Goal: Transaction & Acquisition: Purchase product/service

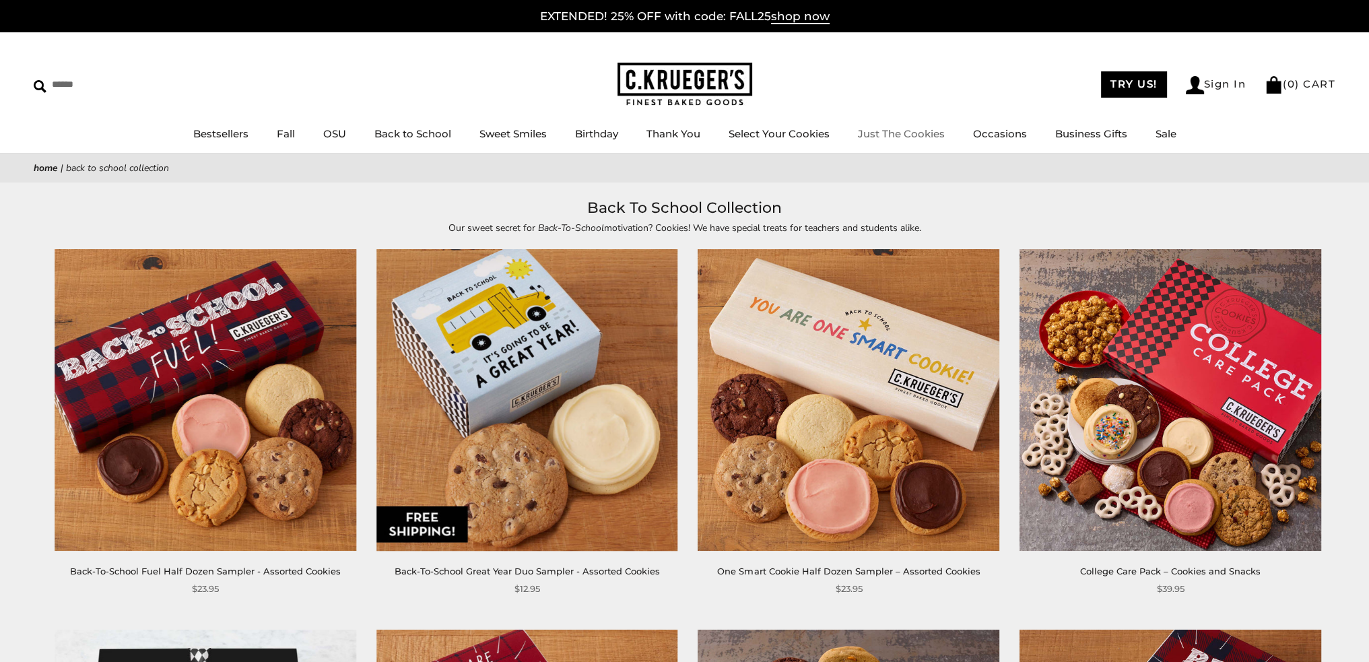
click at [899, 133] on link "Just The Cookies" at bounding box center [901, 133] width 87 height 13
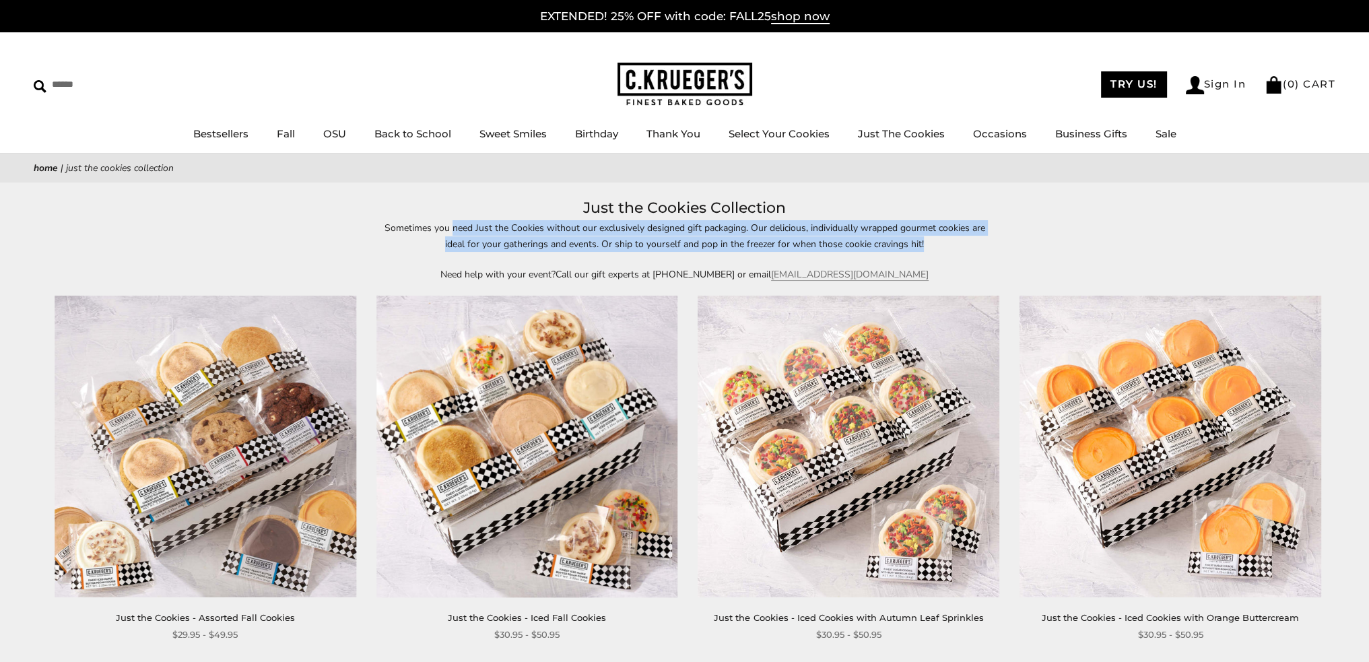
drag, startPoint x: 450, startPoint y: 230, endPoint x: 931, endPoint y: 244, distance: 481.6
click at [931, 244] on p "Sometimes you need Just the Cookies without our exclusively designed gift packa…" at bounding box center [684, 235] width 619 height 31
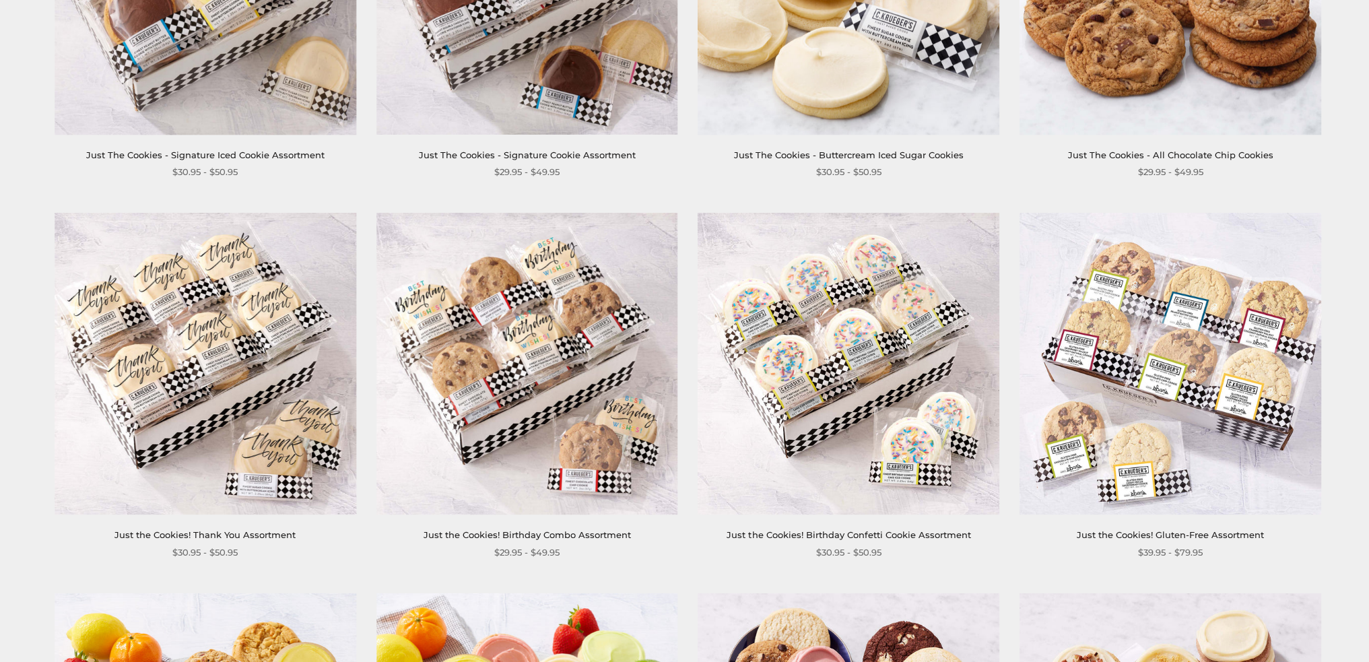
scroll to position [875, 0]
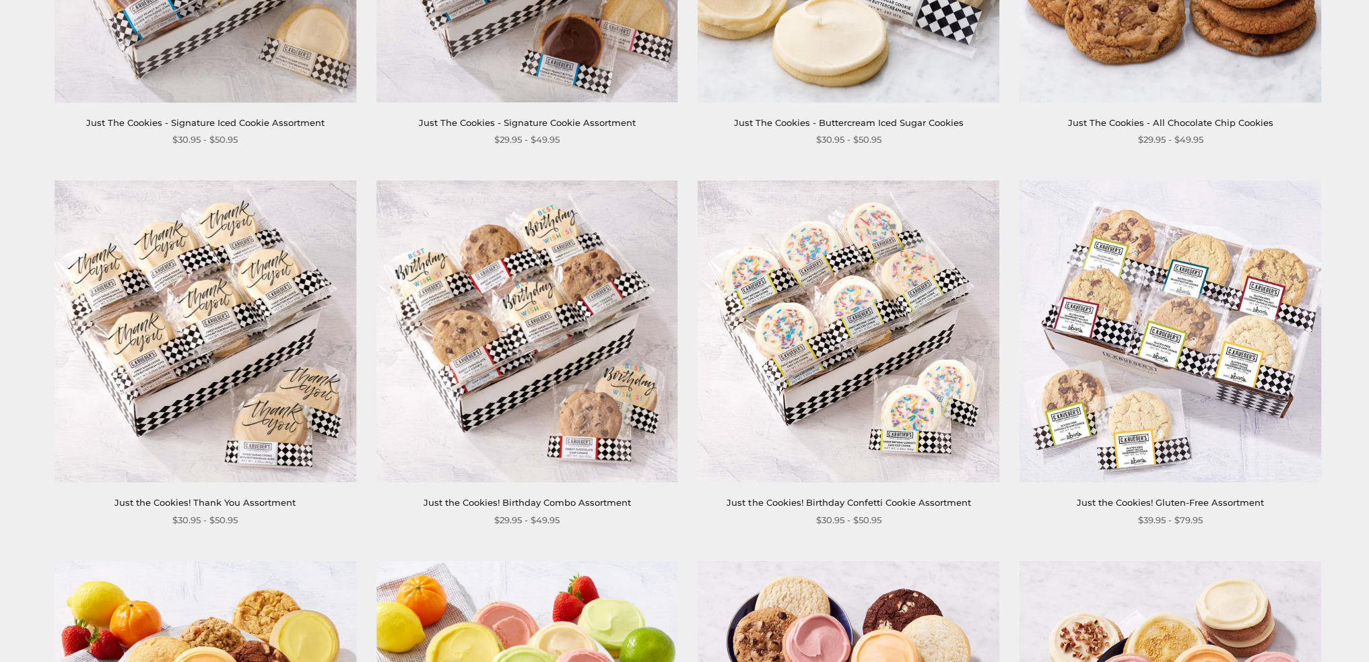
click at [530, 404] on img at bounding box center [527, 332] width 302 height 302
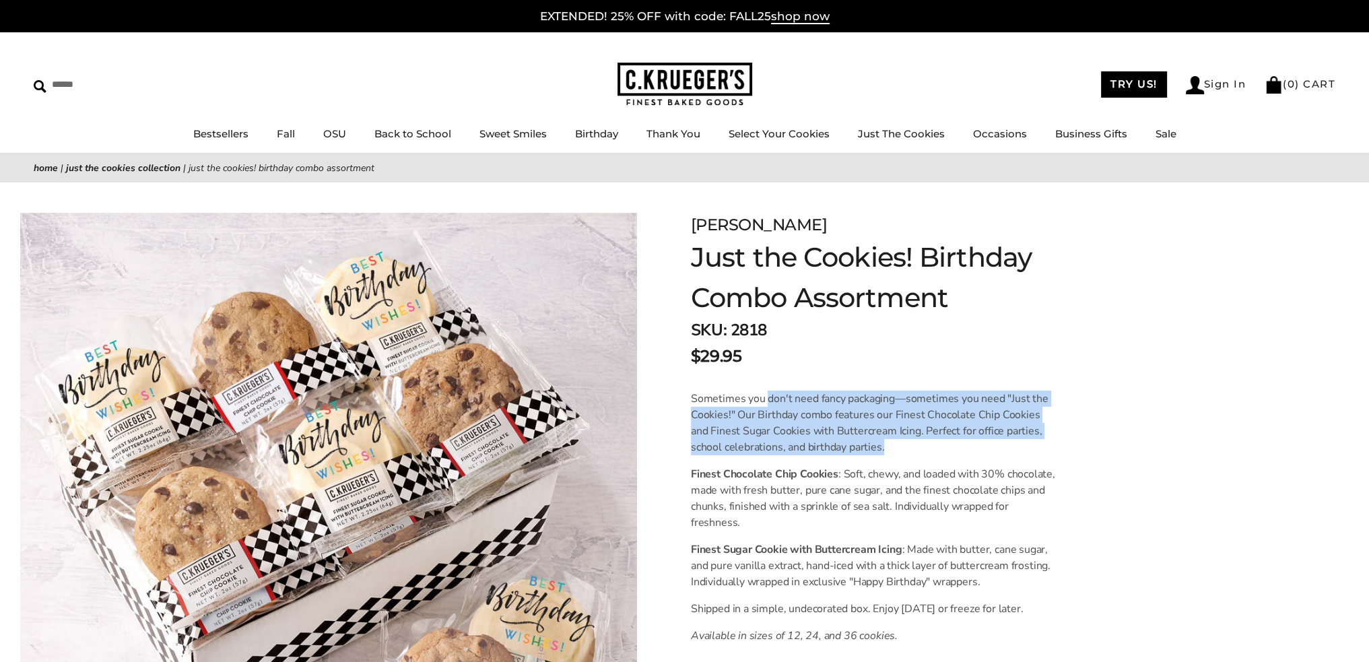
drag, startPoint x: 774, startPoint y: 399, endPoint x: 891, endPoint y: 446, distance: 127.1
click at [891, 446] on p "Sometimes you don't need fancy packaging—sometimes you need "Just the Cookies!"…" at bounding box center [875, 422] width 368 height 65
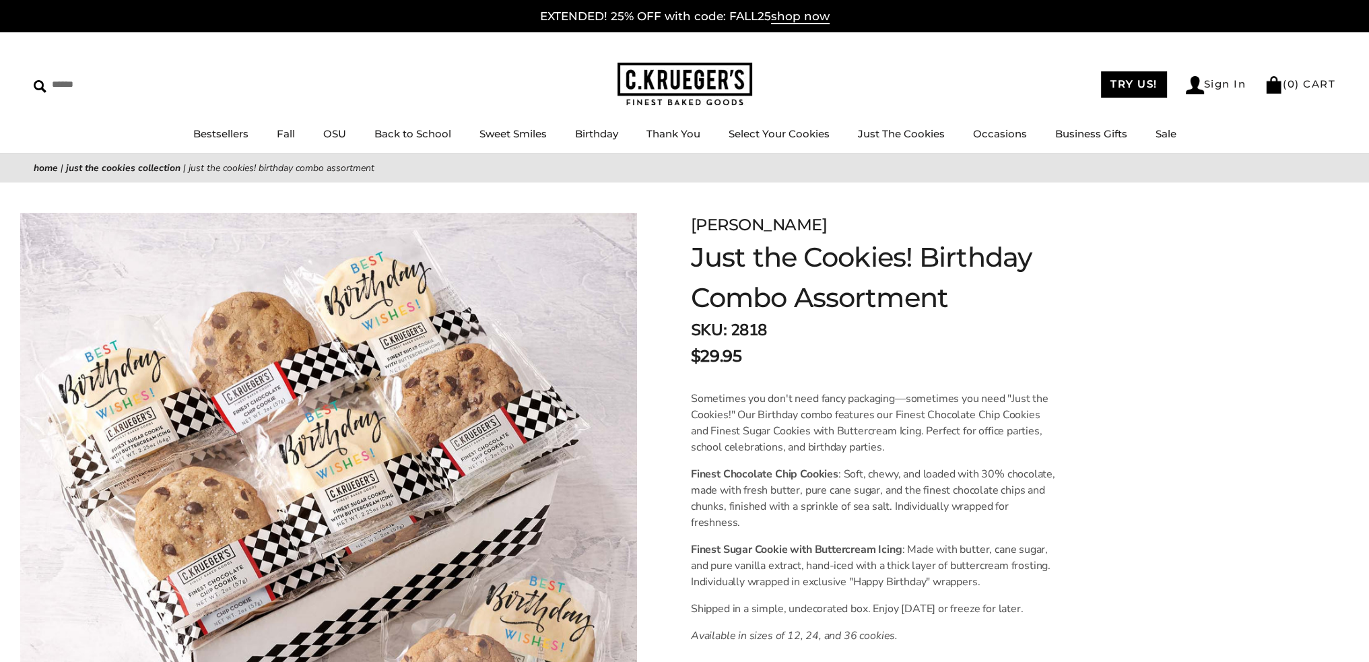
drag, startPoint x: 891, startPoint y: 446, endPoint x: 918, endPoint y: 448, distance: 27.0
click at [918, 448] on p "Sometimes you don't need fancy packaging—sometimes you need "Just the Cookies!"…" at bounding box center [875, 422] width 368 height 65
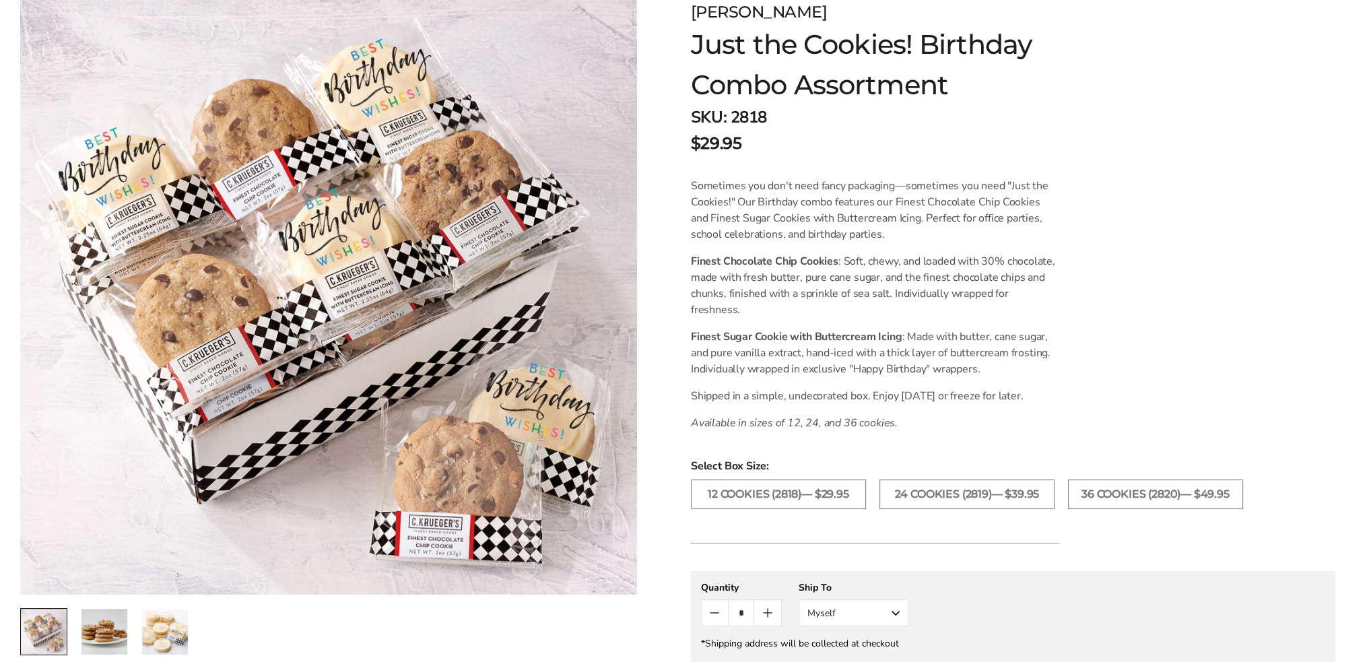
scroll to position [135, 0]
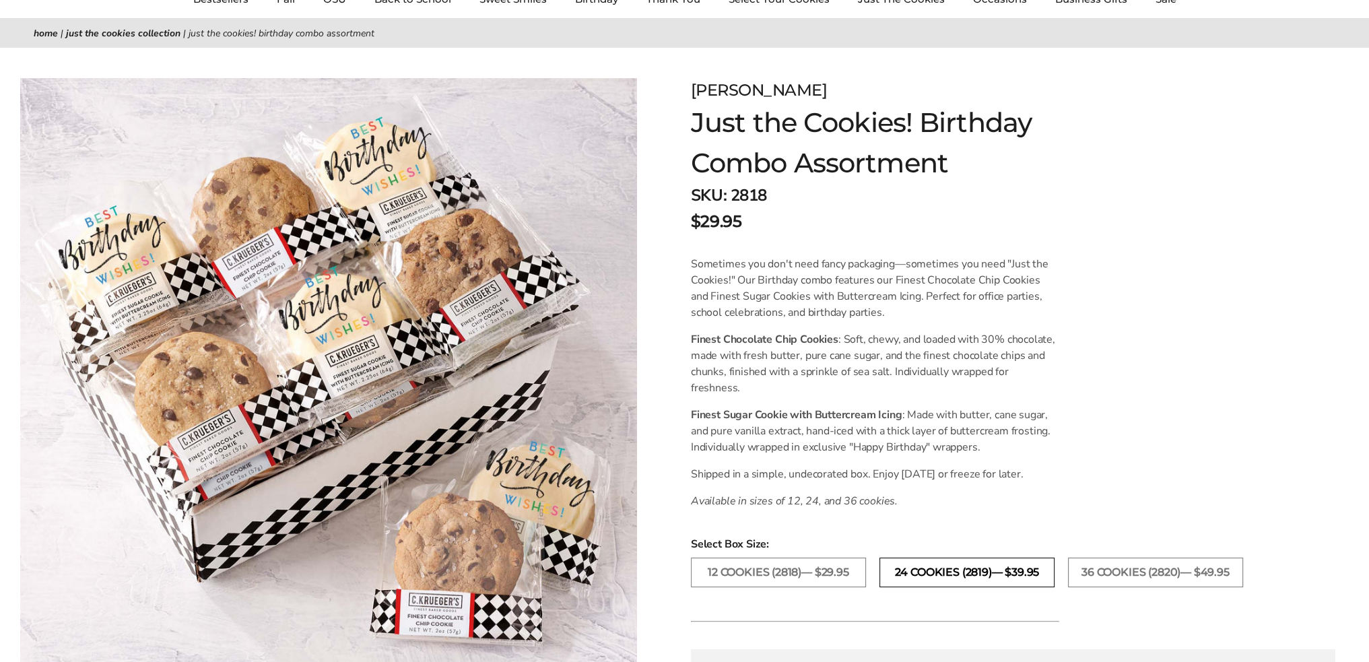
click at [940, 566] on label "24 COOKIES (2819)— $39.95" at bounding box center [966, 572] width 175 height 30
click at [778, 557] on label "12 COOKIES (2818)— $29.95" at bounding box center [778, 572] width 175 height 30
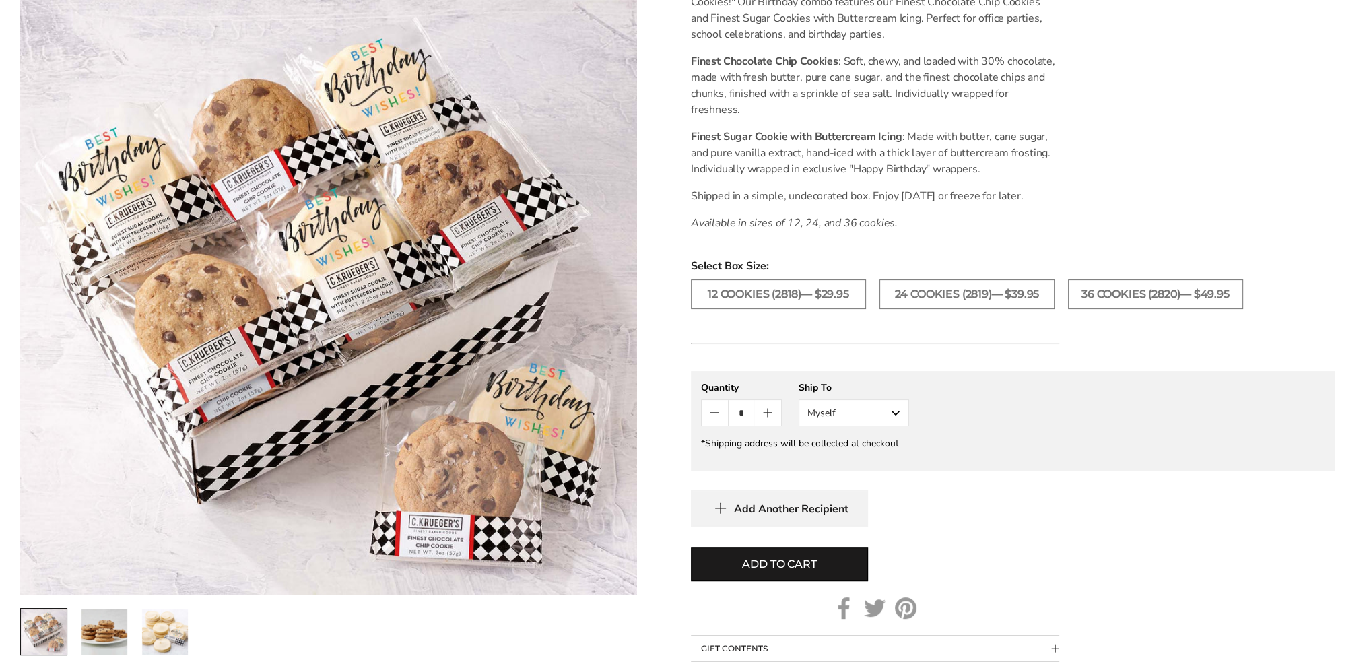
scroll to position [404, 0]
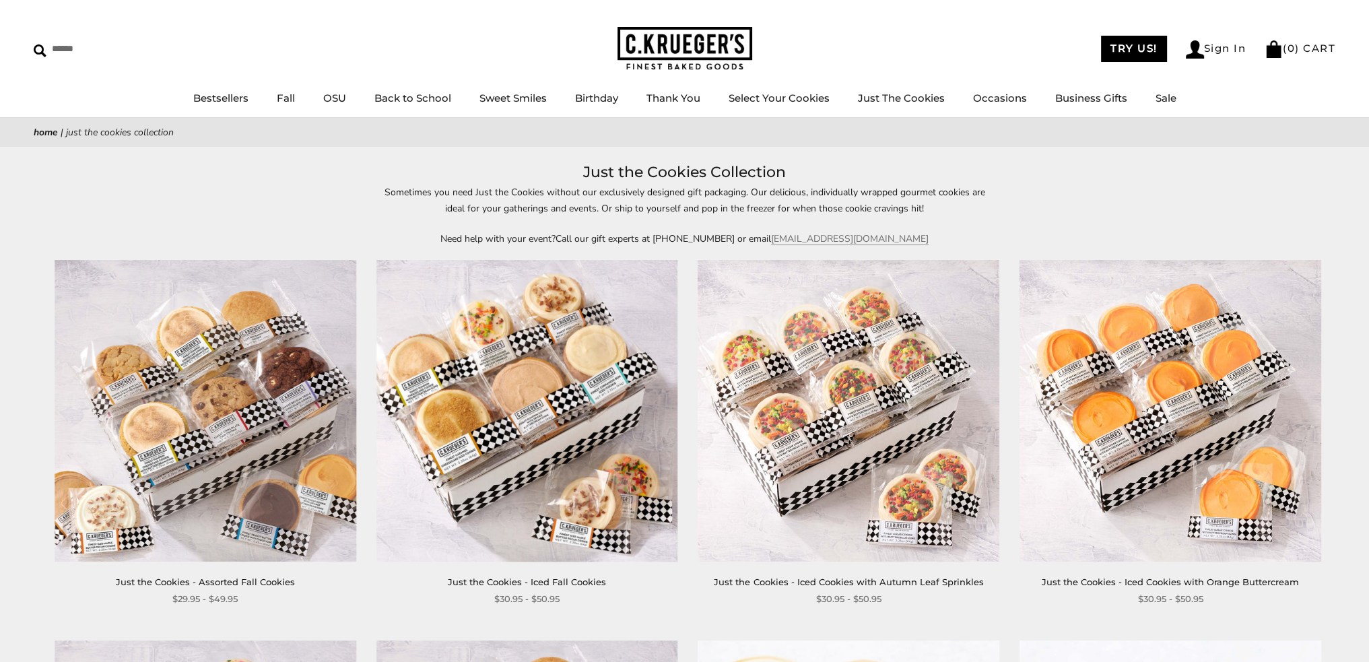
scroll to position [67, 0]
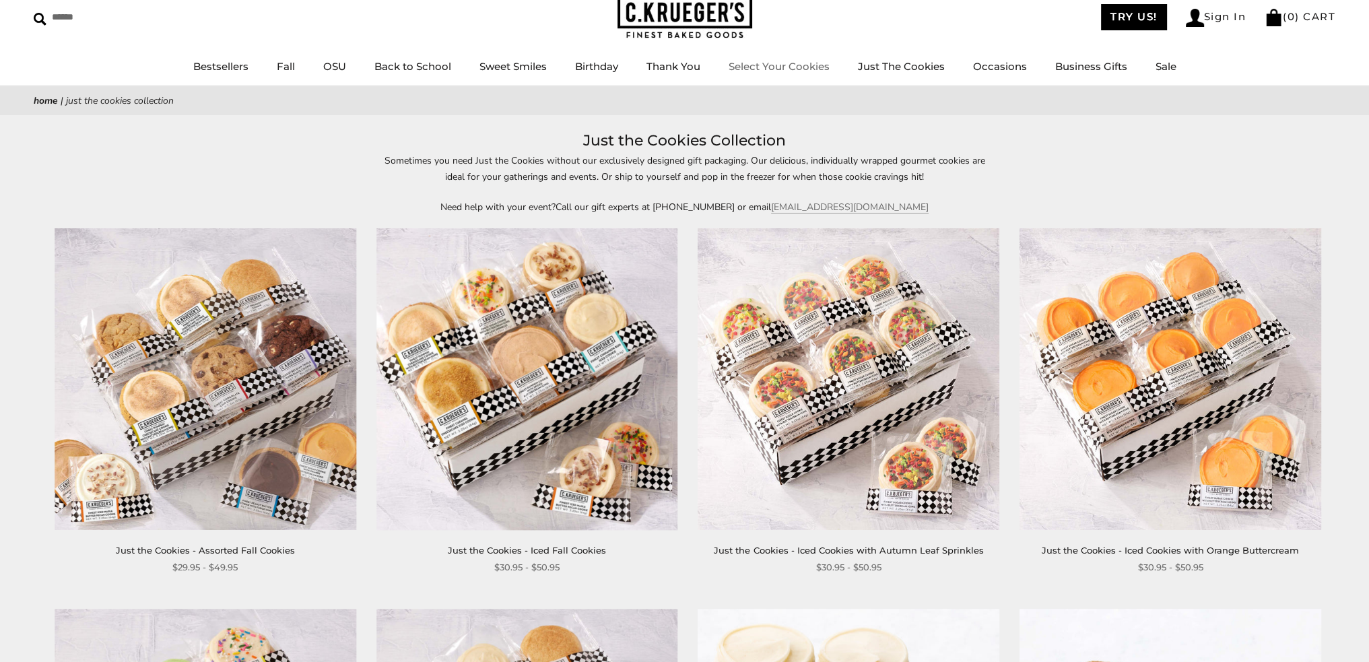
click at [771, 67] on link "Select Your Cookies" at bounding box center [778, 66] width 101 height 13
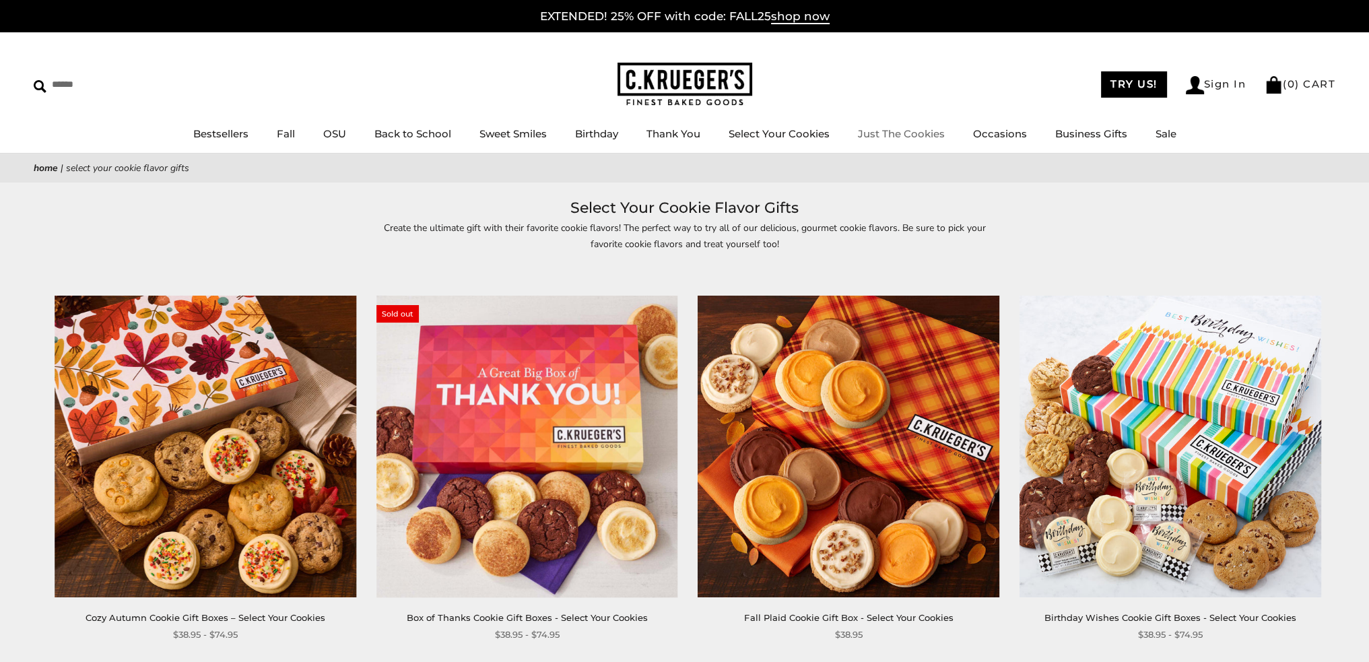
click at [865, 134] on link "Just The Cookies" at bounding box center [901, 133] width 87 height 13
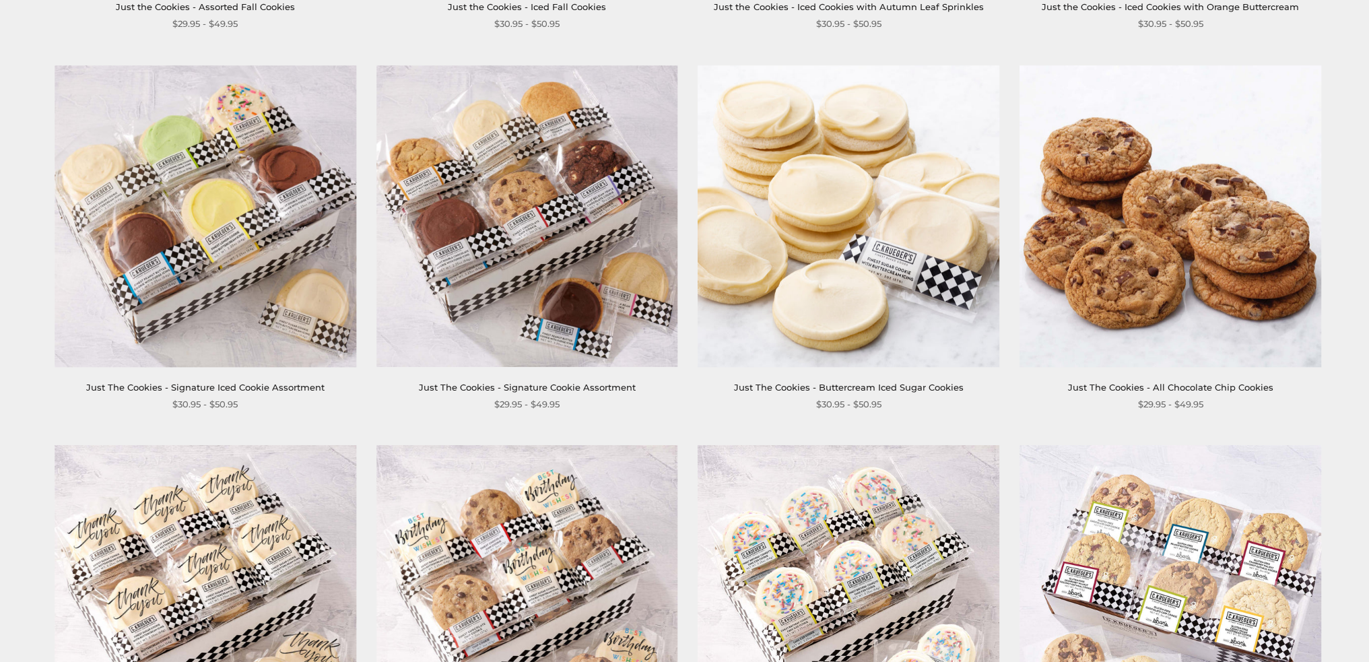
scroll to position [606, 0]
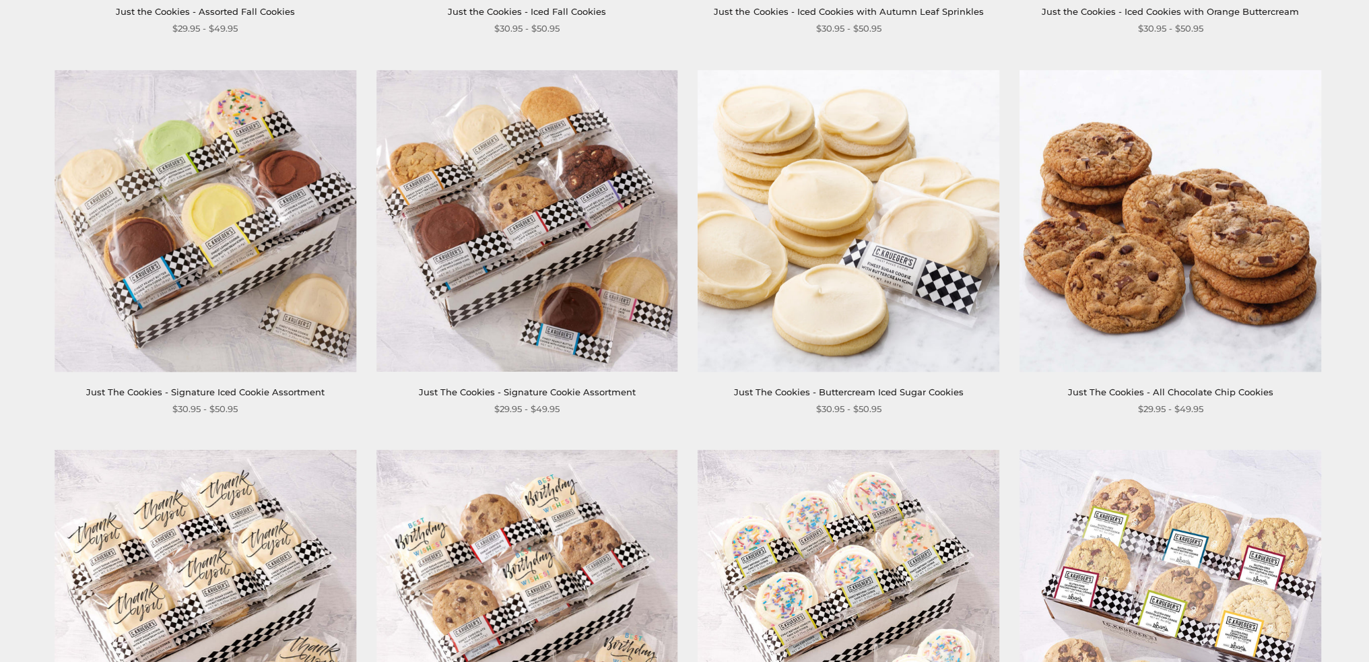
click at [827, 230] on img at bounding box center [848, 221] width 302 height 302
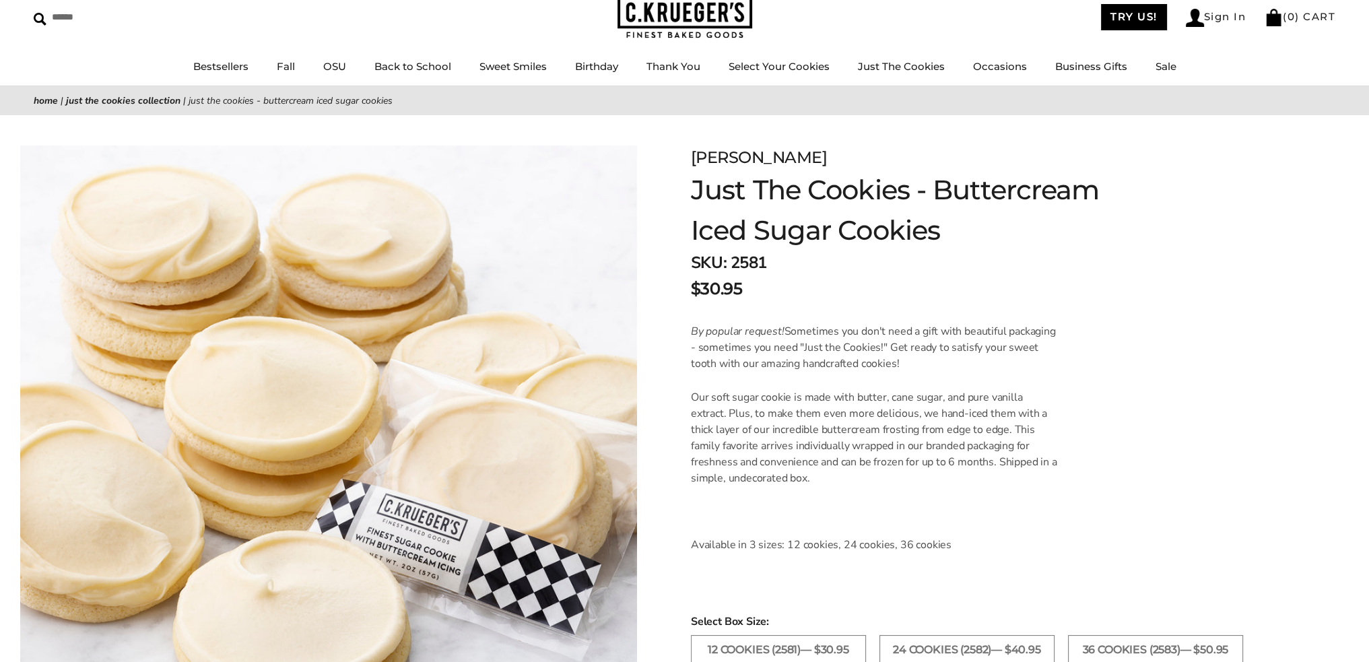
drag, startPoint x: 784, startPoint y: 331, endPoint x: 935, endPoint y: 366, distance: 155.5
click at [935, 366] on p "By popular request! Sometimes you don't need a gift with beautiful packaging - …" at bounding box center [875, 347] width 368 height 48
drag, startPoint x: 934, startPoint y: 366, endPoint x: 945, endPoint y: 481, distance: 116.4
click at [945, 481] on div "By popular request! Sometimes you don't need a gift with beautiful packaging - …" at bounding box center [875, 454] width 368 height 263
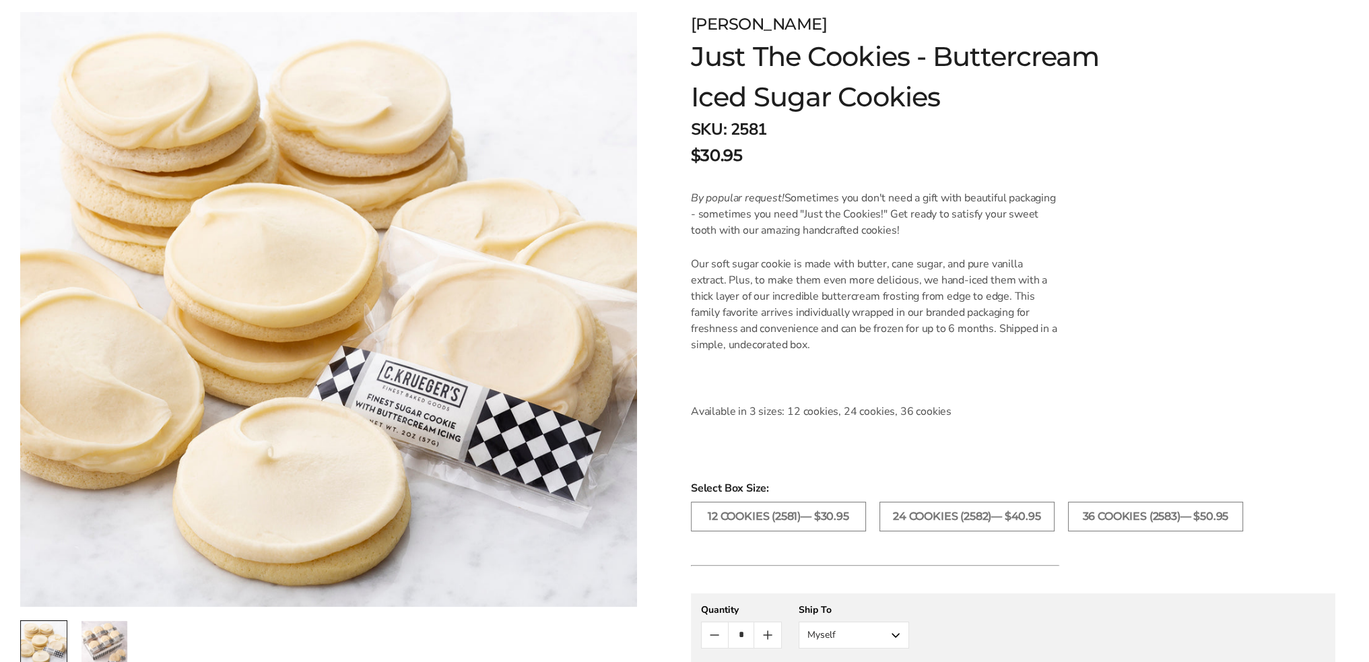
scroll to position [202, 0]
click at [792, 282] on p "Our soft sugar cookie is made with butter, cane sugar, and pure vanilla extract…" at bounding box center [875, 302] width 368 height 97
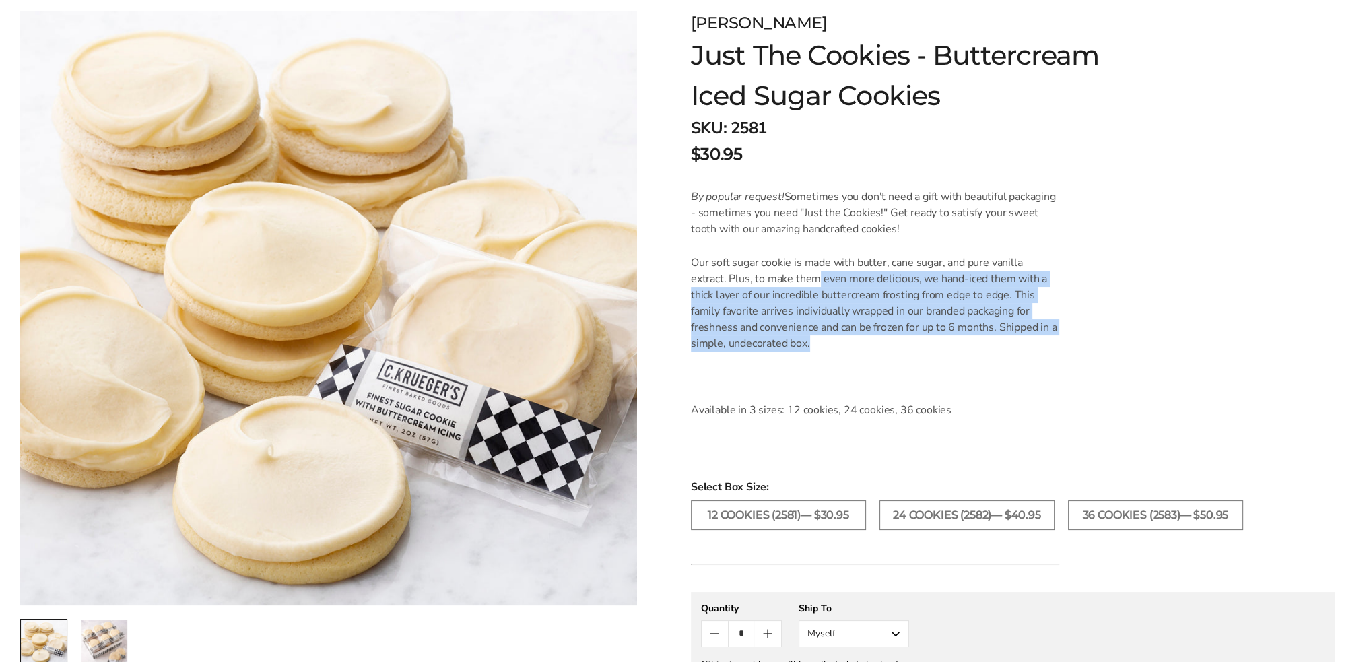
drag, startPoint x: 781, startPoint y: 284, endPoint x: 865, endPoint y: 347, distance: 104.9
click at [865, 347] on p "Our soft sugar cookie is made with butter, cane sugar, and pure vanilla extract…" at bounding box center [875, 302] width 368 height 97
click at [832, 335] on p "Our soft sugar cookie is made with butter, cane sugar, and pure vanilla extract…" at bounding box center [875, 302] width 368 height 97
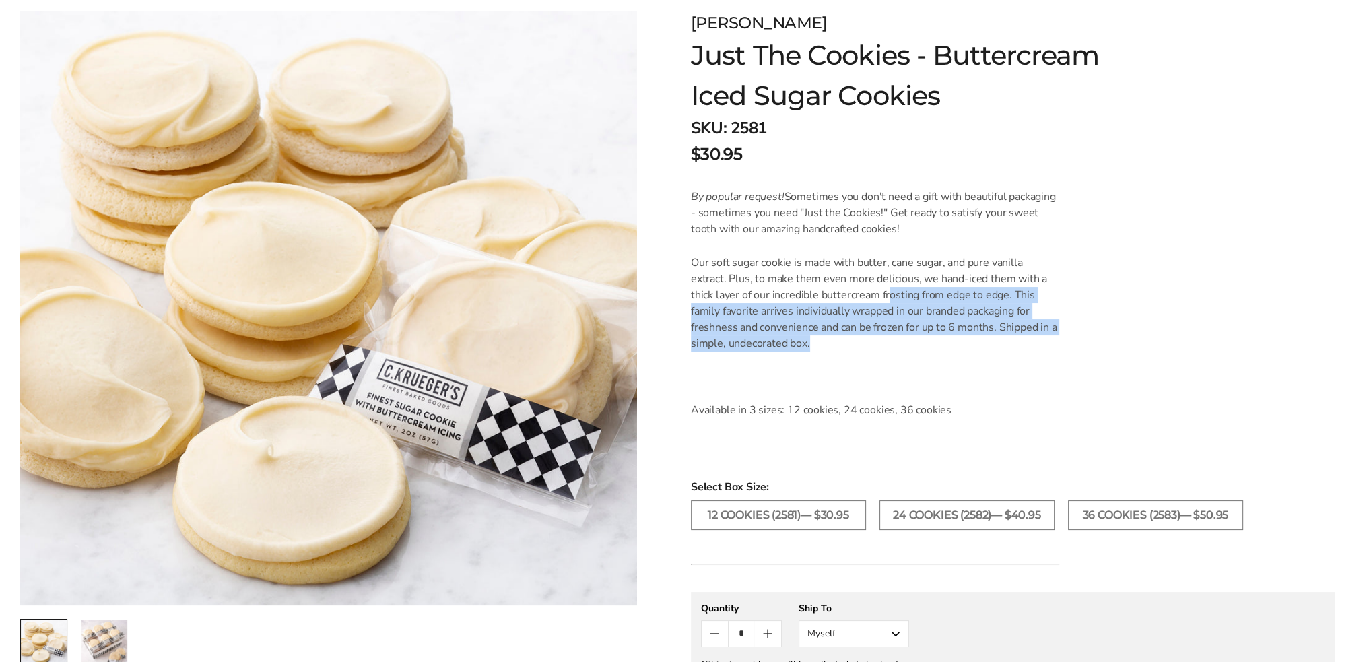
drag, startPoint x: 843, startPoint y: 296, endPoint x: 848, endPoint y: 342, distance: 46.7
click at [848, 342] on p "Our soft sugar cookie is made with butter, cane sugar, and pure vanilla extract…" at bounding box center [875, 302] width 368 height 97
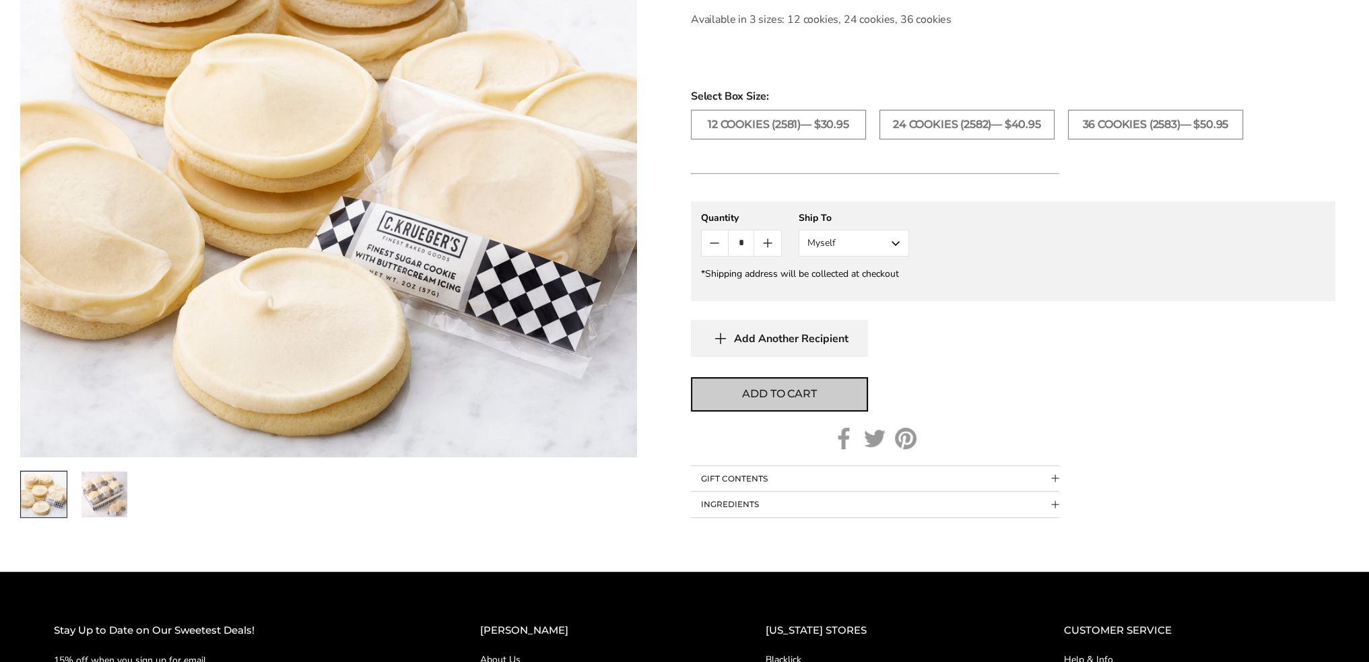
scroll to position [606, 0]
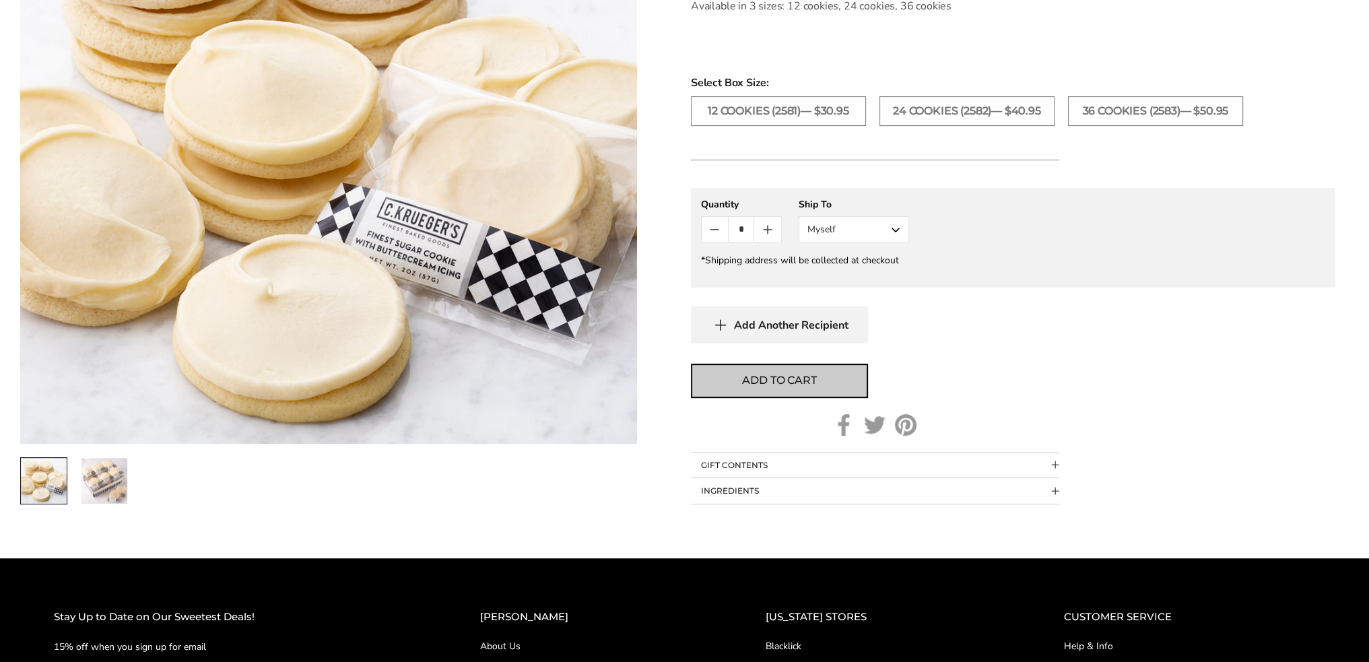
click at [819, 376] on button "Add to cart" at bounding box center [779, 381] width 177 height 34
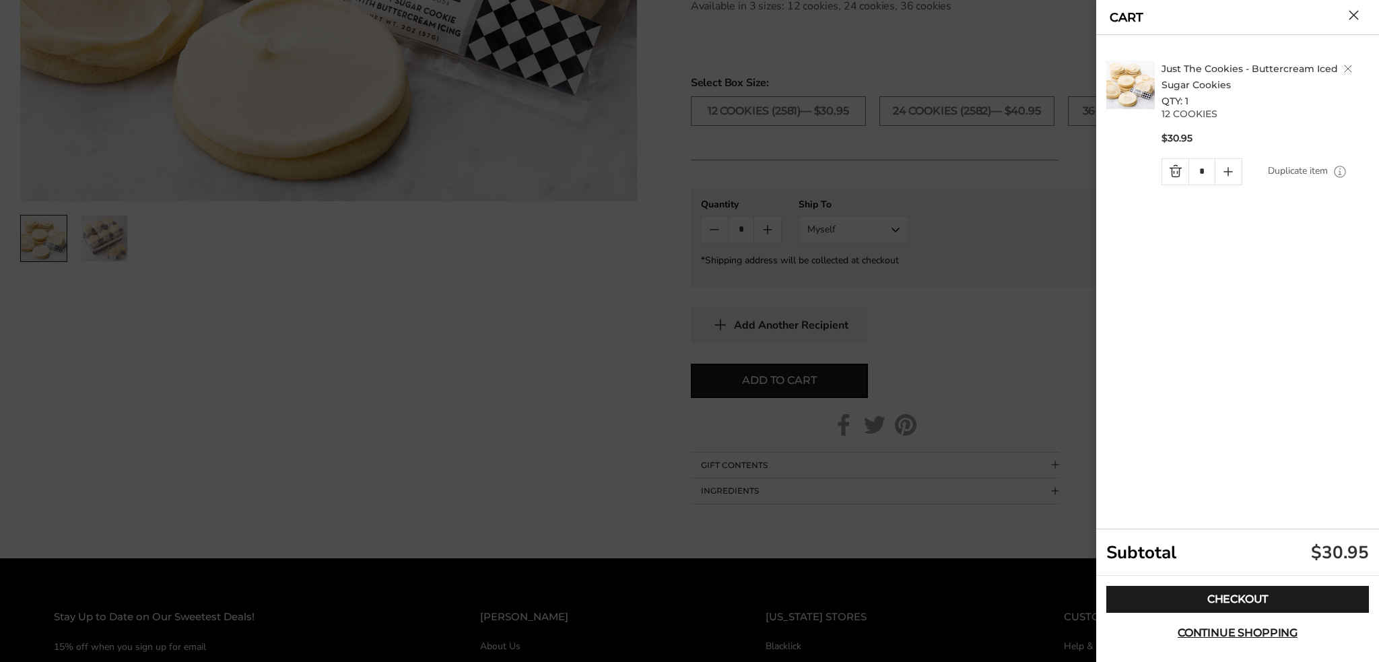
click at [1013, 226] on div at bounding box center [689, 331] width 1379 height 662
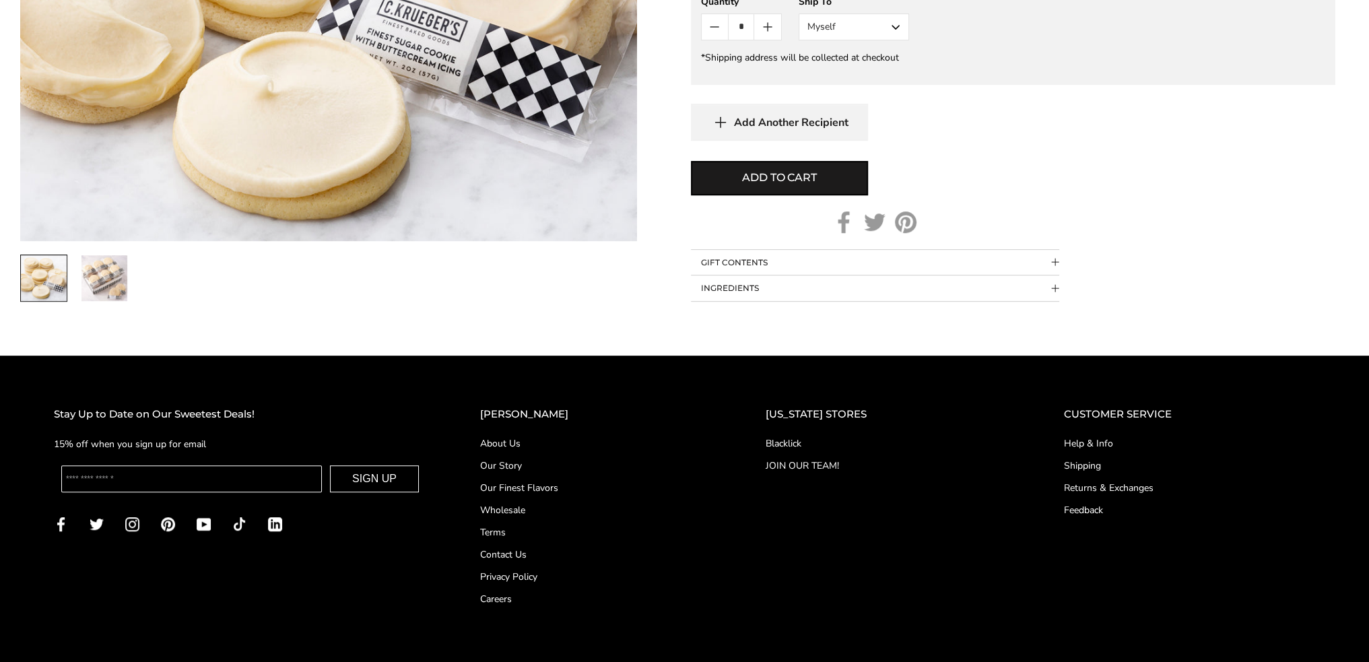
scroll to position [889, 0]
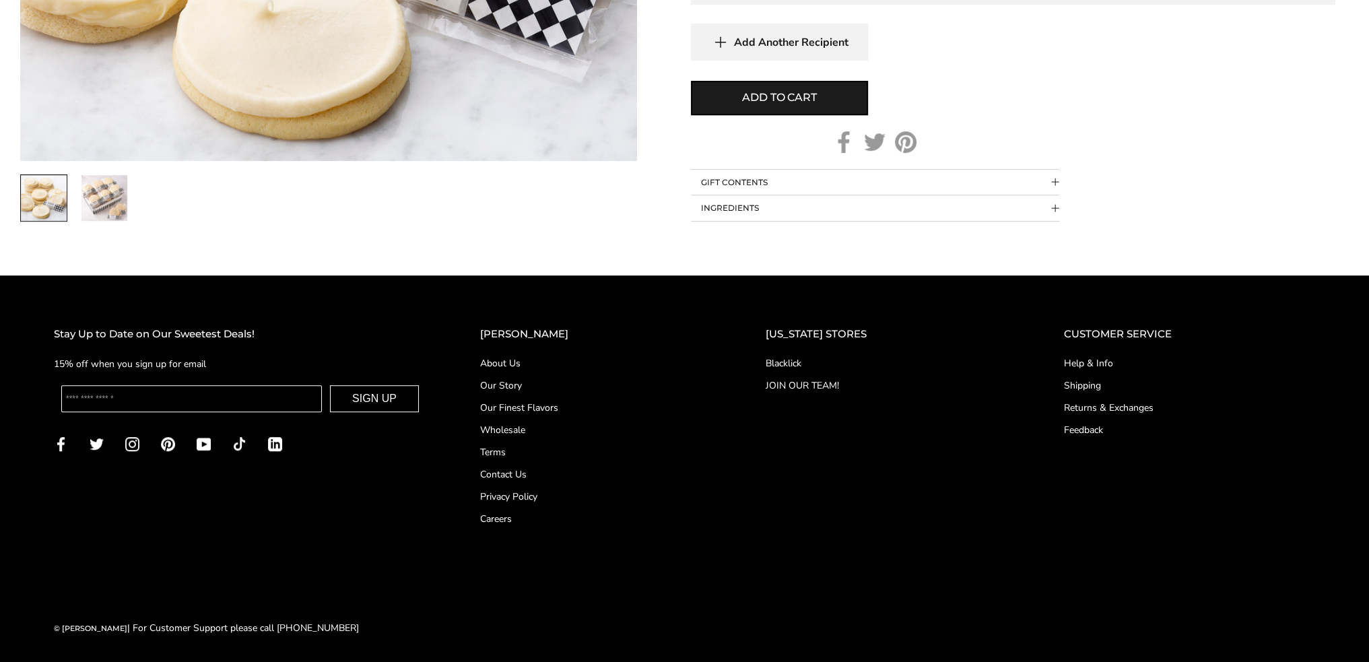
click at [754, 207] on button "INGREDIENTS" at bounding box center [875, 208] width 368 height 26
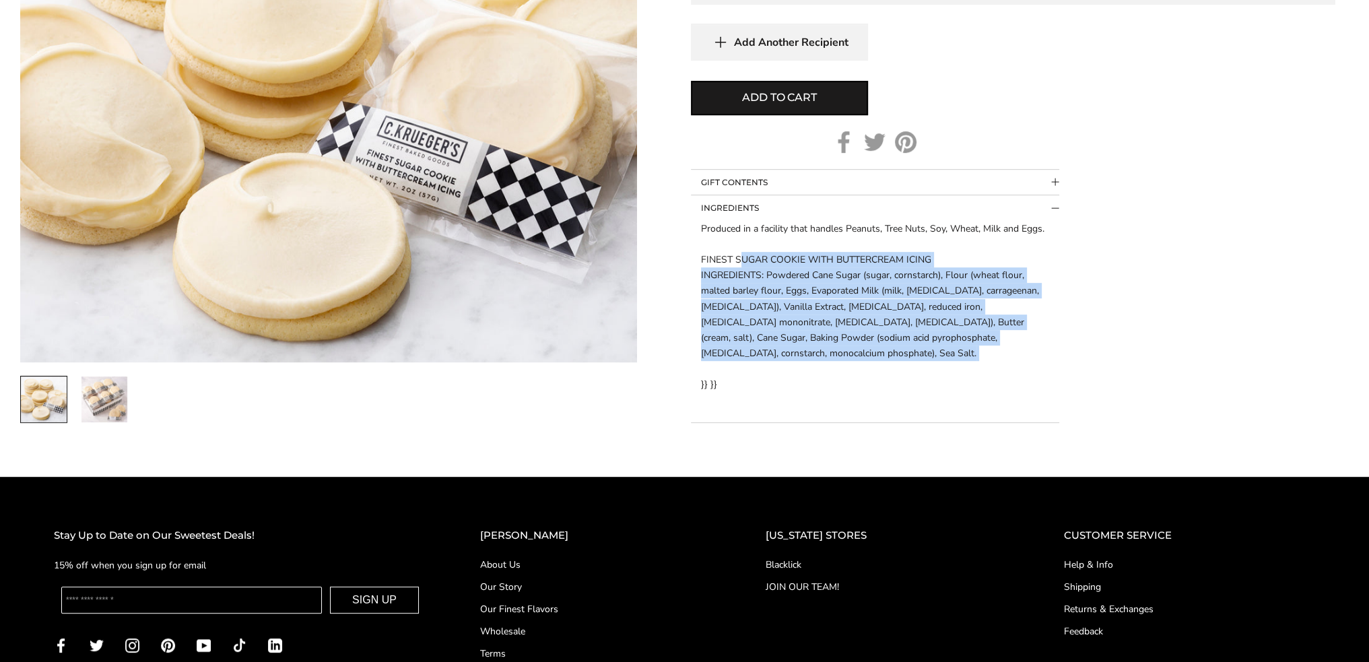
drag, startPoint x: 738, startPoint y: 264, endPoint x: 854, endPoint y: 363, distance: 152.3
click at [854, 363] on div "Produced in a facility that handles Peanuts, Tree Nuts, Soy, Wheat, Milk and Eg…" at bounding box center [875, 306] width 348 height 171
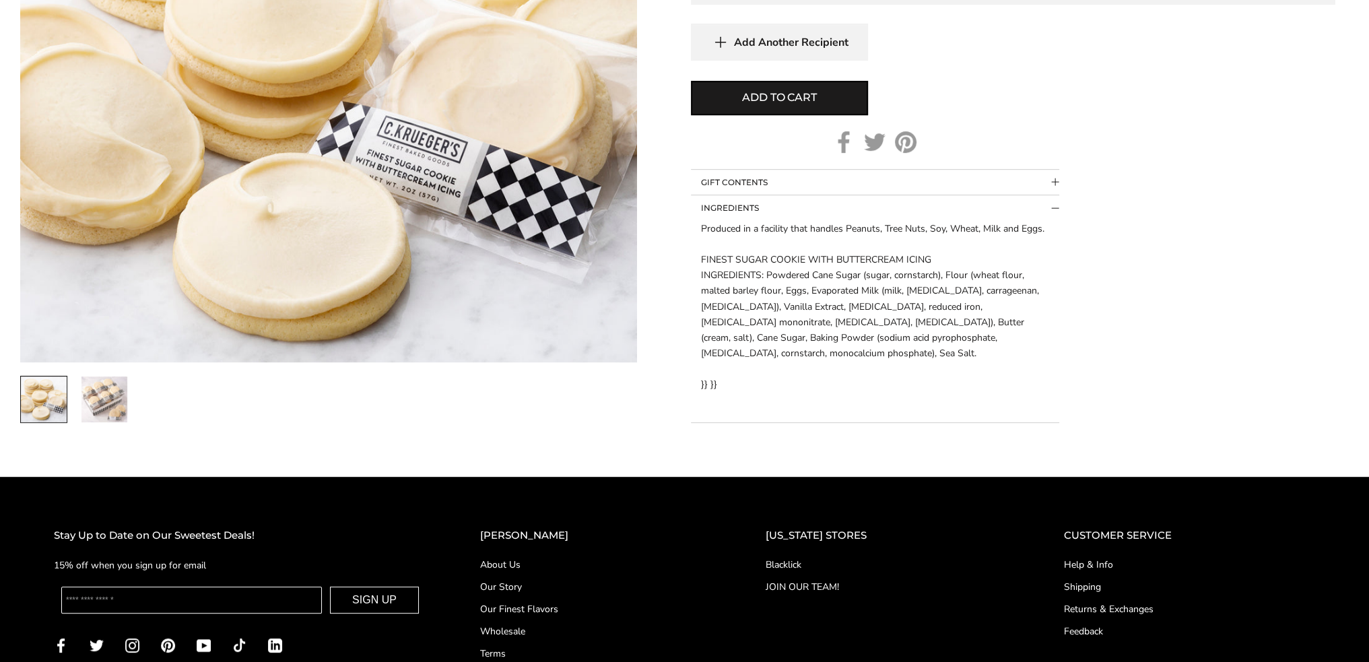
click at [910, 375] on div "Produced in a facility that handles Peanuts, Tree Nuts, Soy, Wheat, Milk and Eg…" at bounding box center [875, 306] width 348 height 171
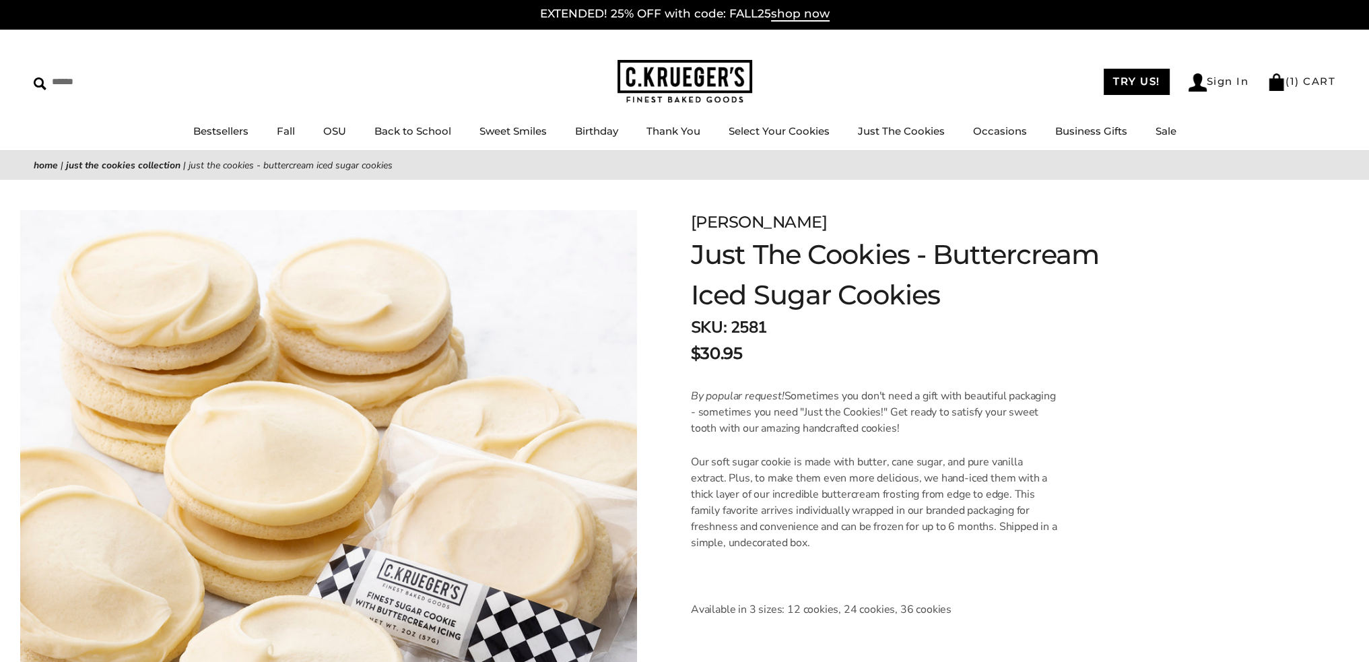
scroll to position [0, 0]
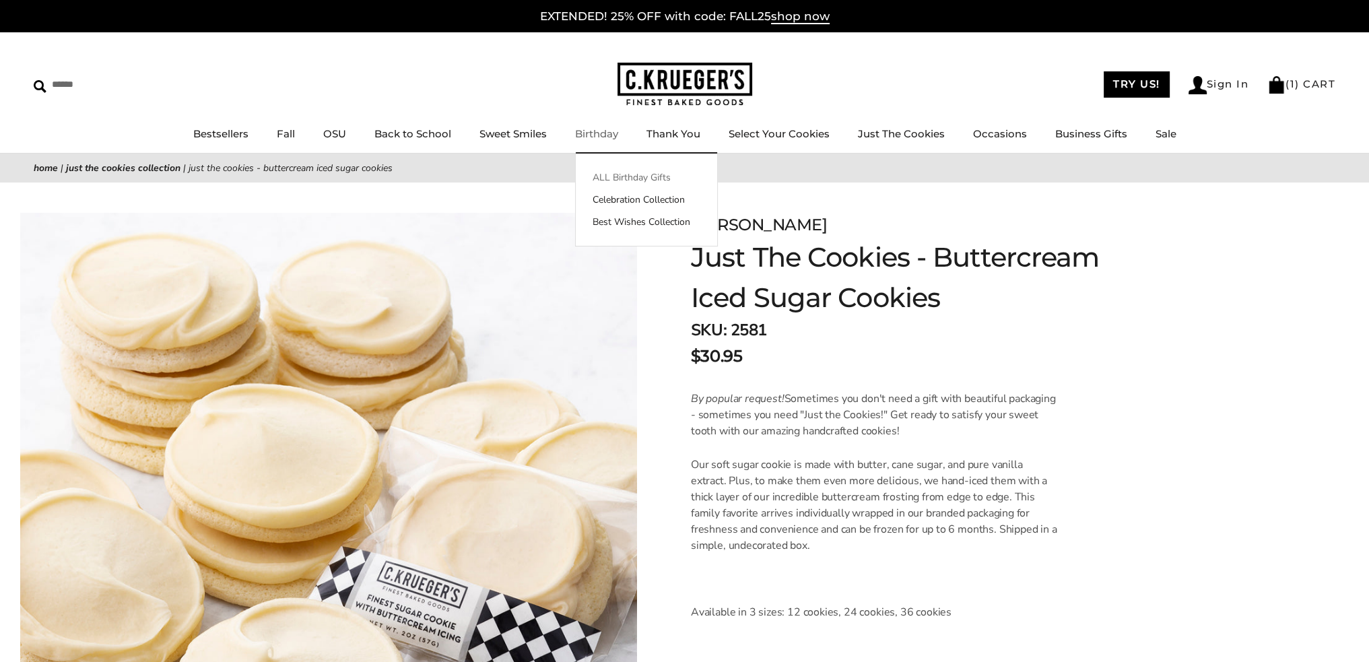
click at [621, 174] on link "ALL Birthday Gifts" at bounding box center [646, 177] width 141 height 14
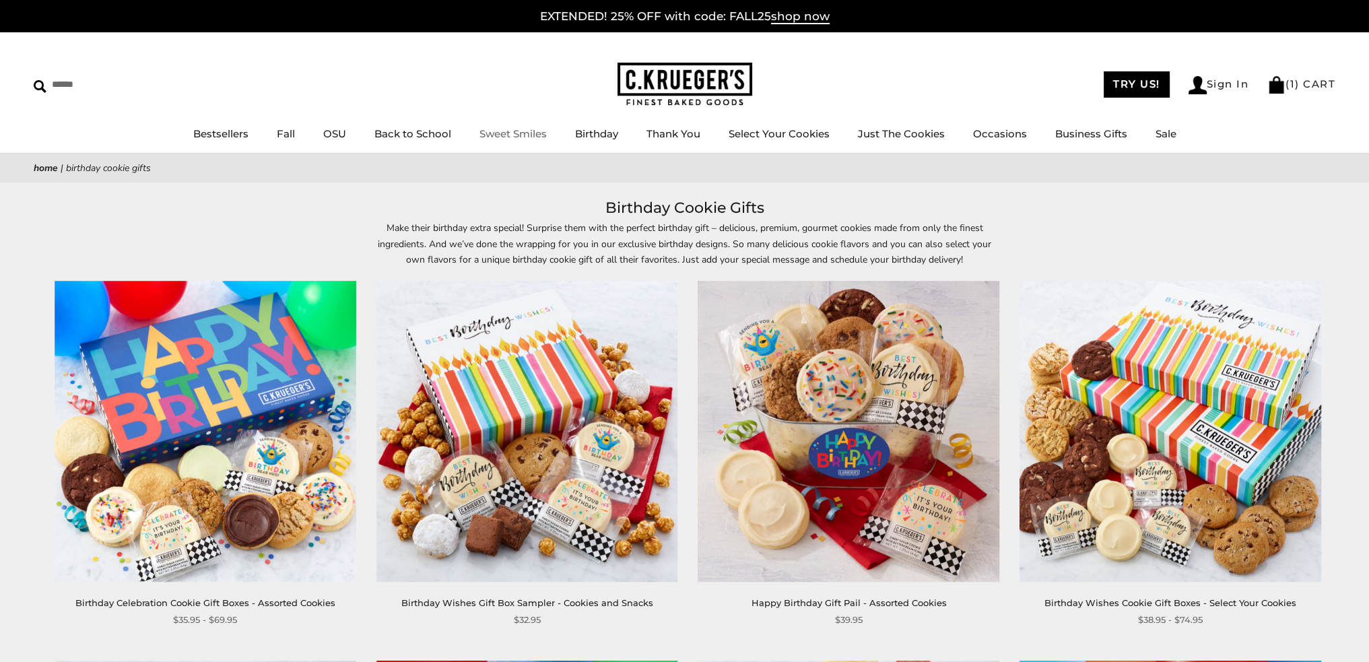
click at [493, 131] on link "Sweet Smiles" at bounding box center [512, 133] width 67 height 13
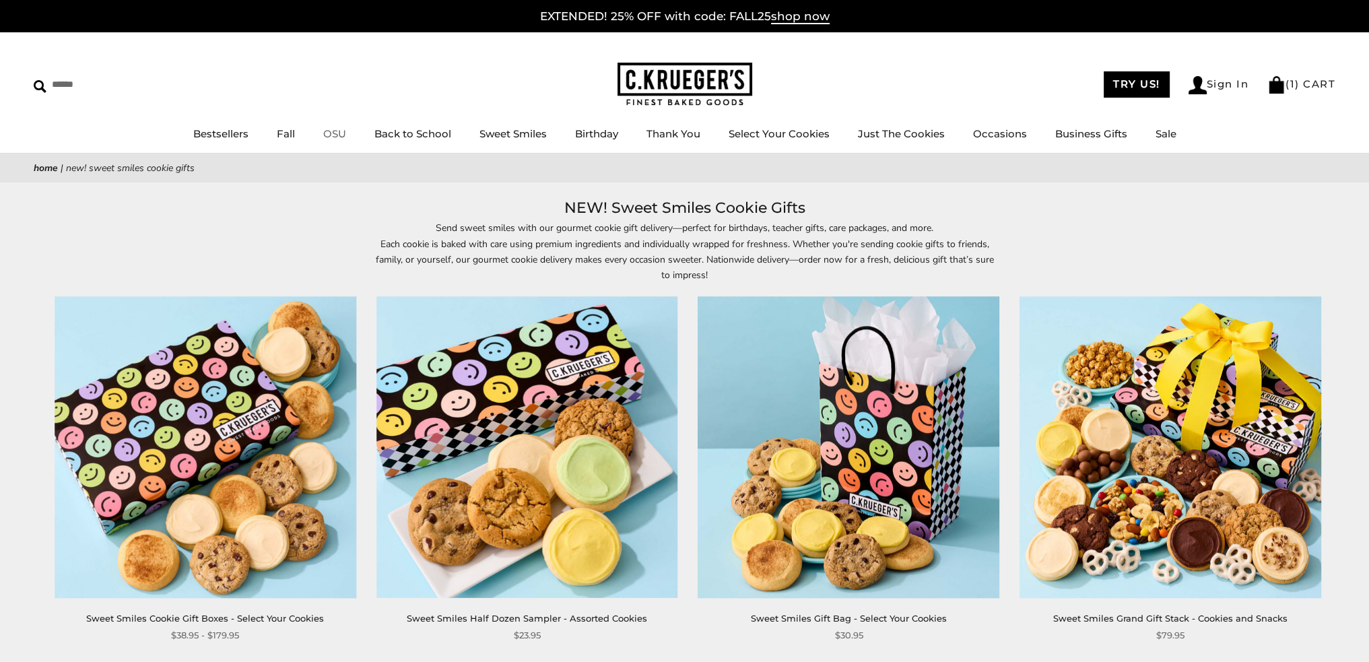
click at [337, 131] on link "OSU" at bounding box center [334, 133] width 23 height 13
